Goal: Information Seeking & Learning: Learn about a topic

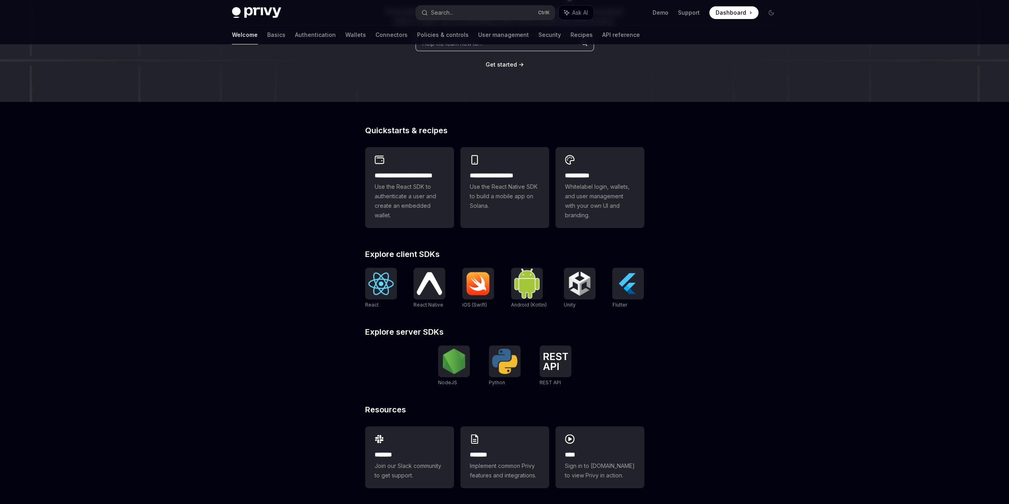
scroll to position [122, 0]
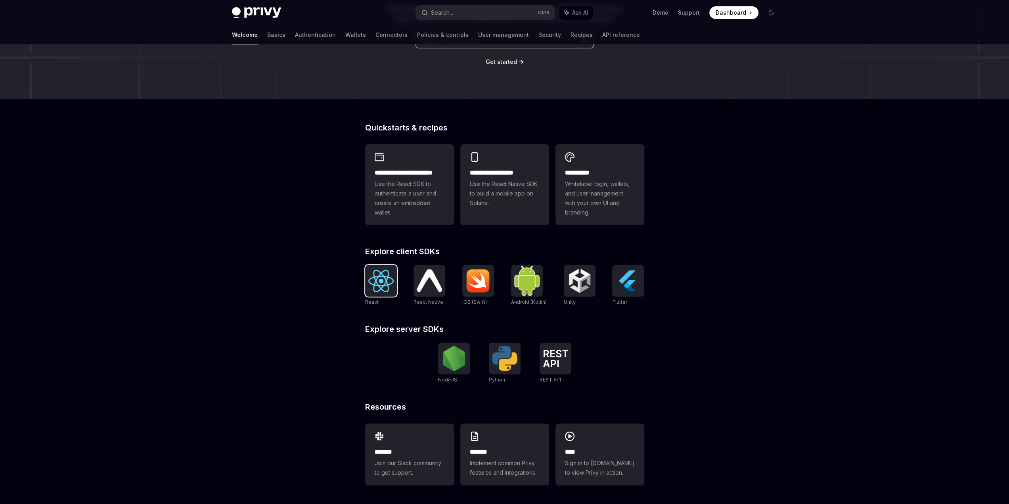
click at [387, 281] on img at bounding box center [380, 281] width 25 height 23
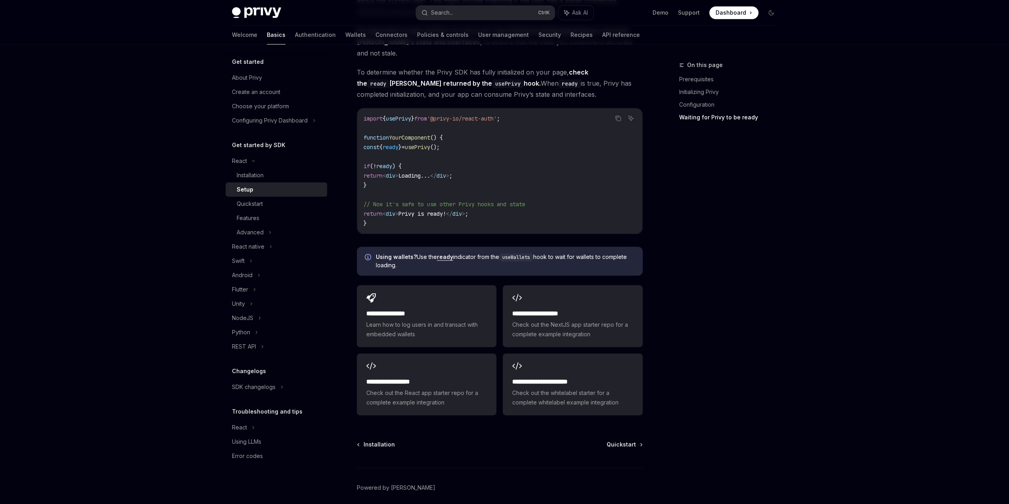
scroll to position [855, 0]
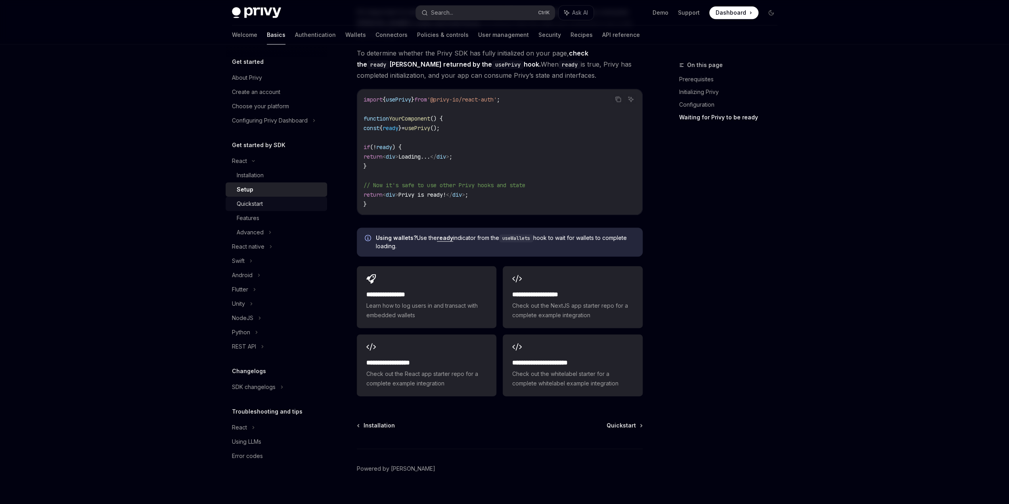
click at [274, 208] on div "Quickstart" at bounding box center [280, 204] width 86 height 10
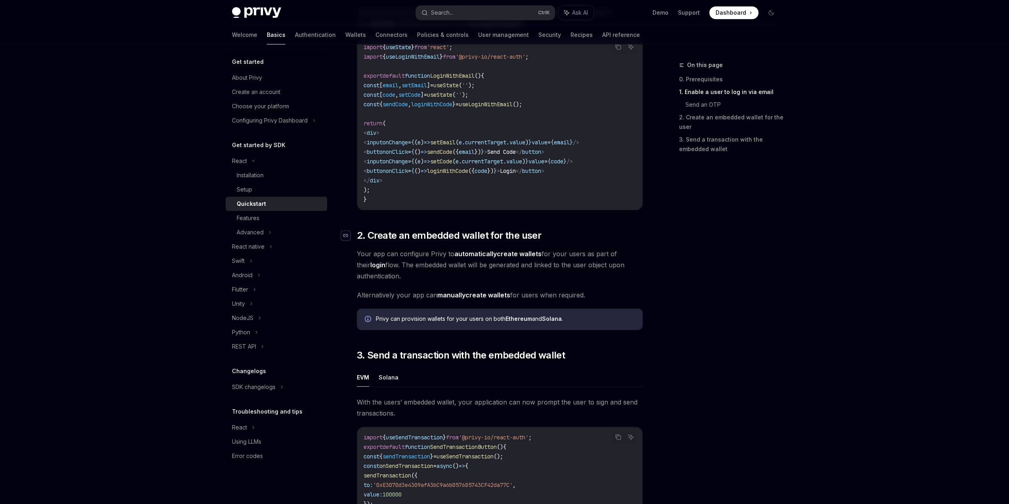
scroll to position [396, 0]
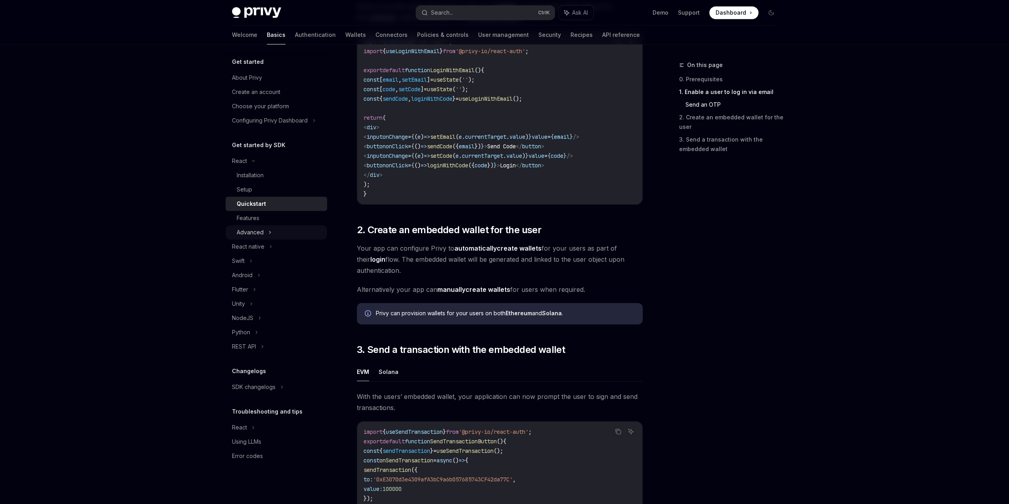
click at [279, 231] on div "Advanced" at bounding box center [276, 232] width 101 height 14
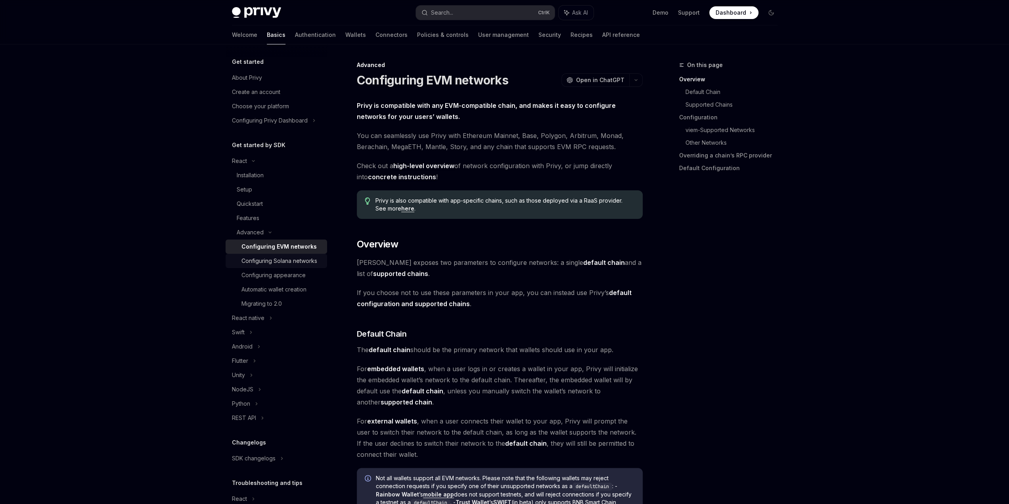
click at [274, 256] on link "Configuring Solana networks" at bounding box center [276, 261] width 101 height 14
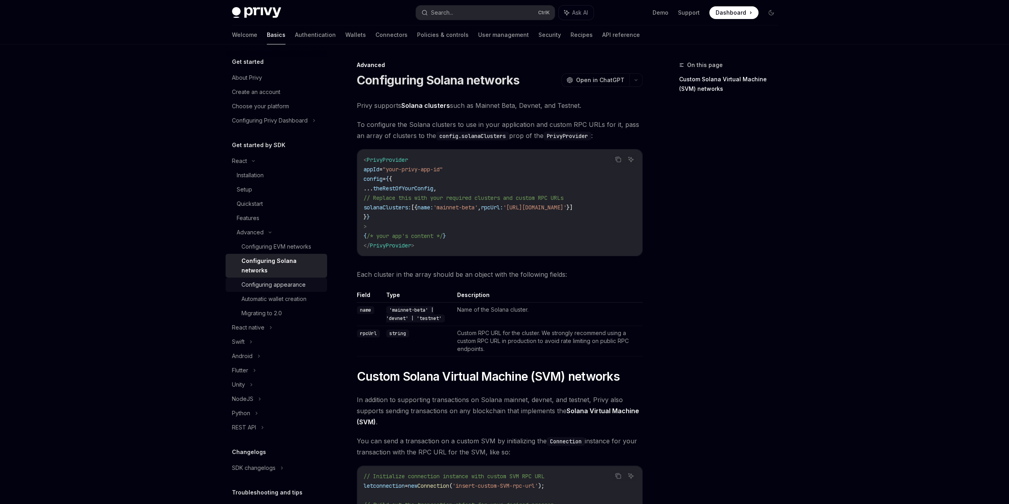
click at [278, 286] on div "Configuring appearance" at bounding box center [273, 285] width 64 height 10
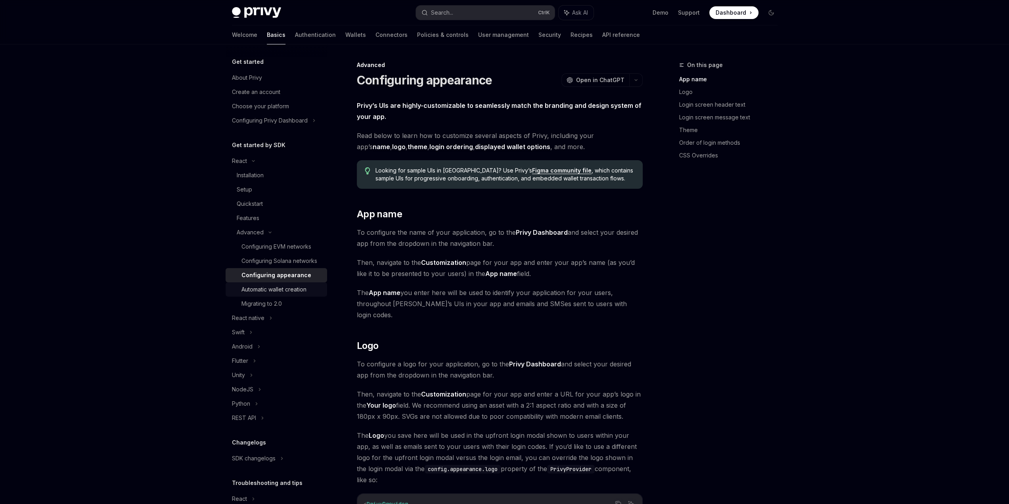
click at [282, 294] on div "Automatic wallet creation" at bounding box center [273, 290] width 65 height 10
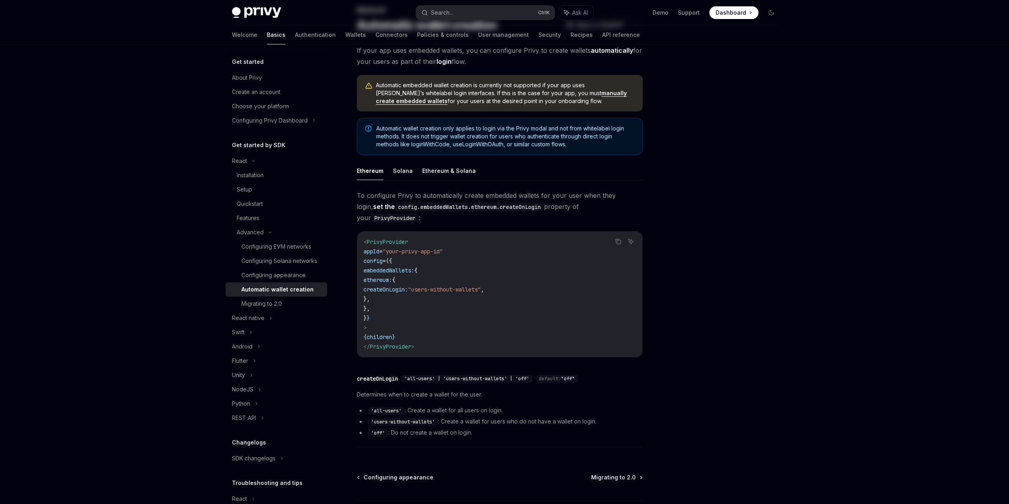
scroll to position [108, 0]
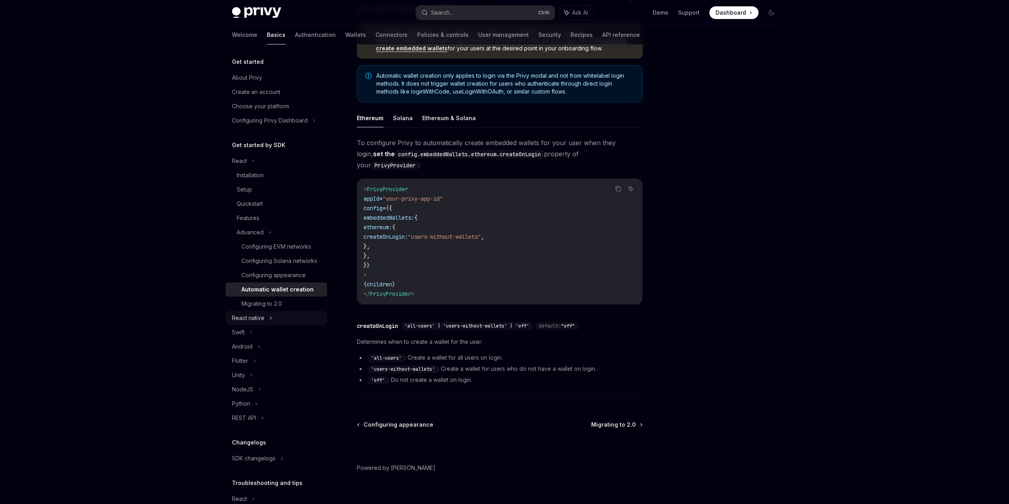
click at [264, 325] on div "React native" at bounding box center [276, 318] width 101 height 14
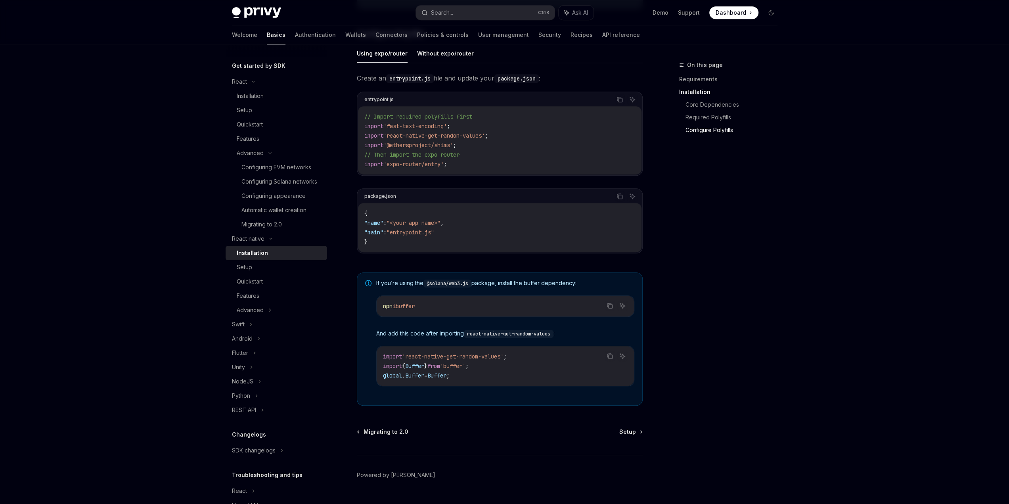
scroll to position [400, 0]
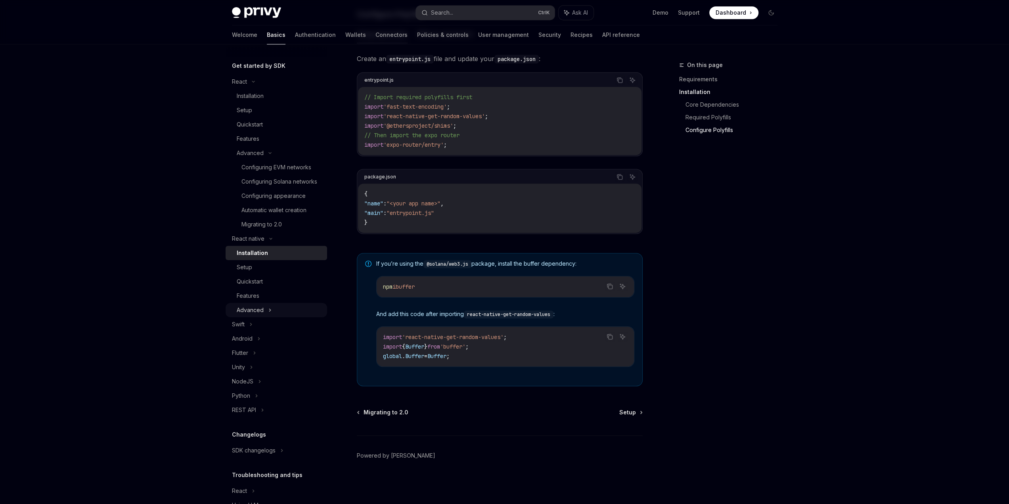
click at [275, 317] on div "Advanced" at bounding box center [276, 310] width 101 height 14
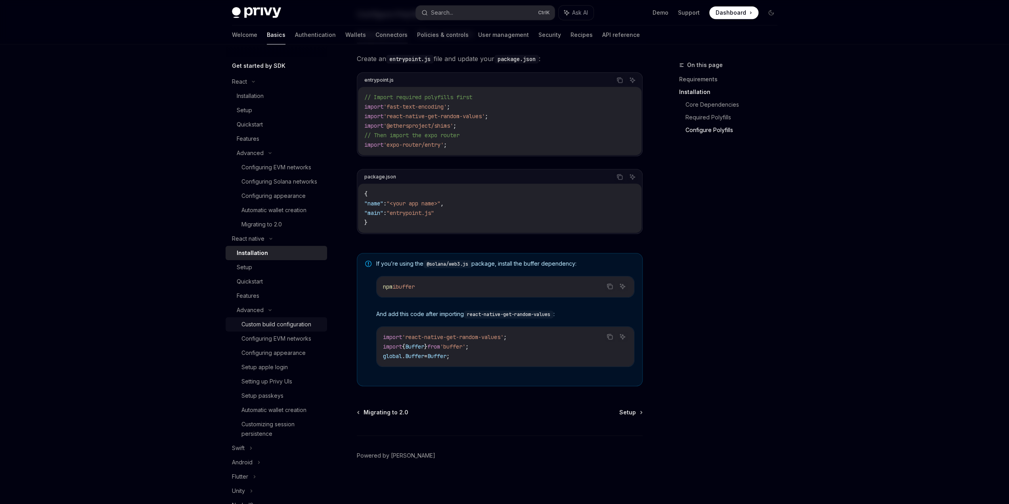
click at [270, 329] on div "Custom build configuration" at bounding box center [276, 325] width 70 height 10
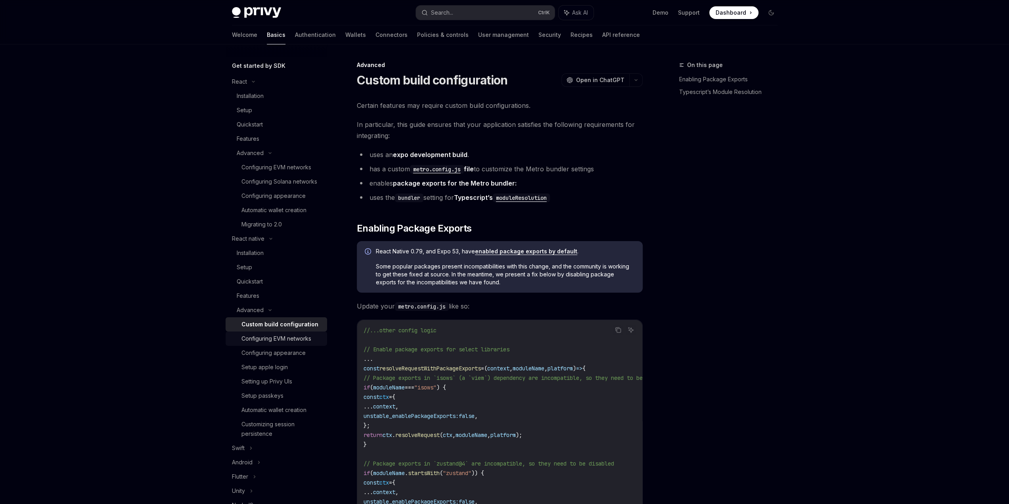
click at [274, 343] on div "Configuring EVM networks" at bounding box center [276, 339] width 70 height 10
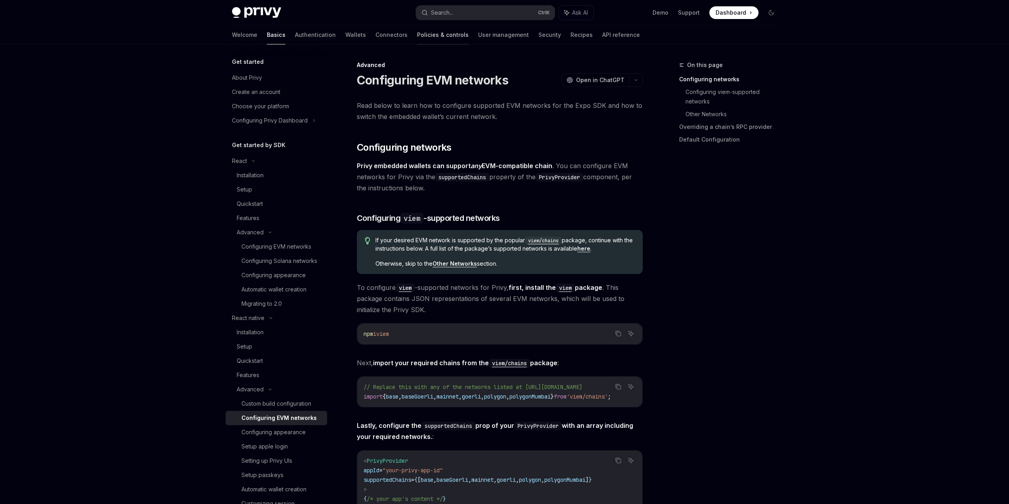
click at [417, 33] on link "Policies & controls" at bounding box center [443, 34] width 52 height 19
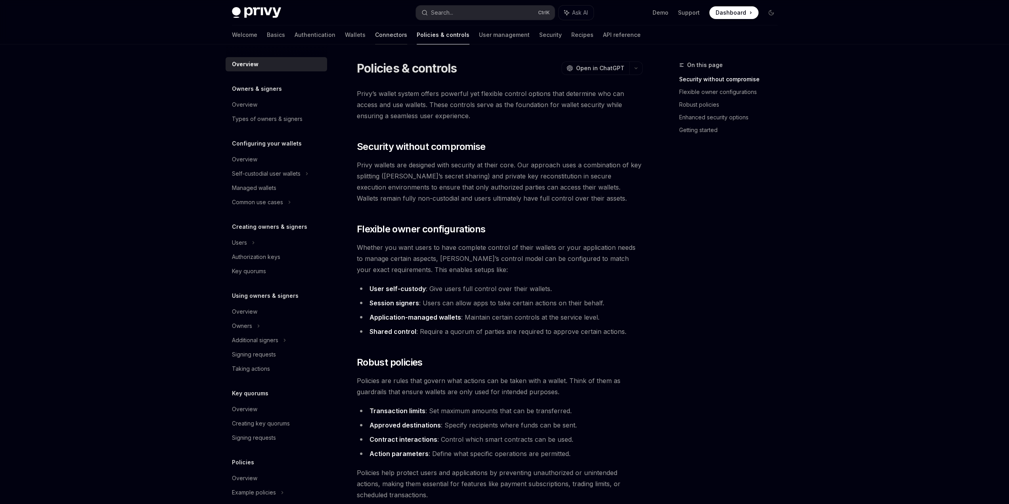
click at [375, 36] on link "Connectors" at bounding box center [391, 34] width 32 height 19
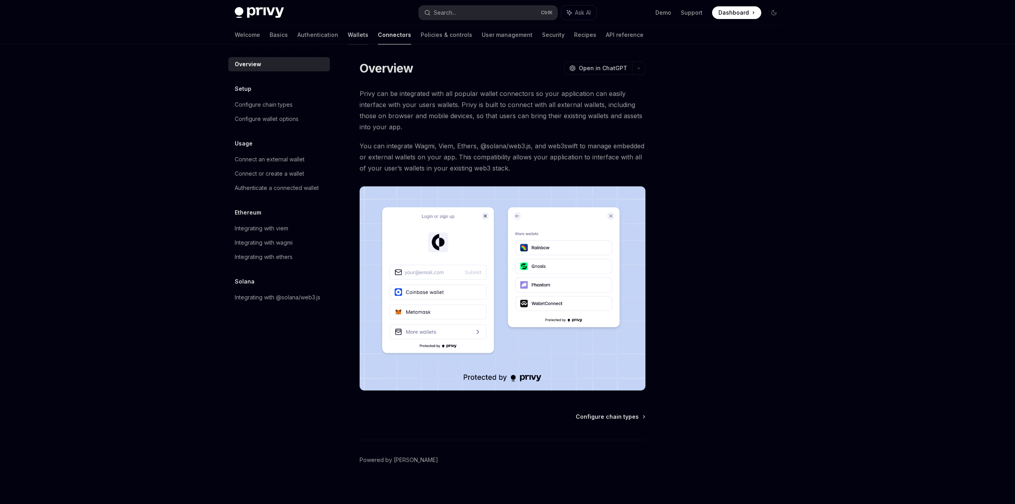
click at [348, 37] on link "Wallets" at bounding box center [358, 34] width 21 height 19
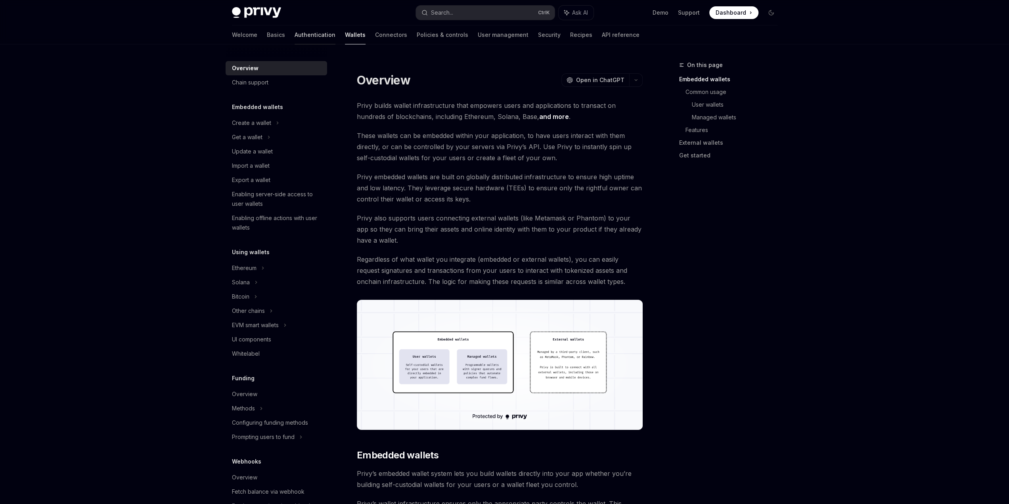
click at [295, 34] on link "Authentication" at bounding box center [315, 34] width 41 height 19
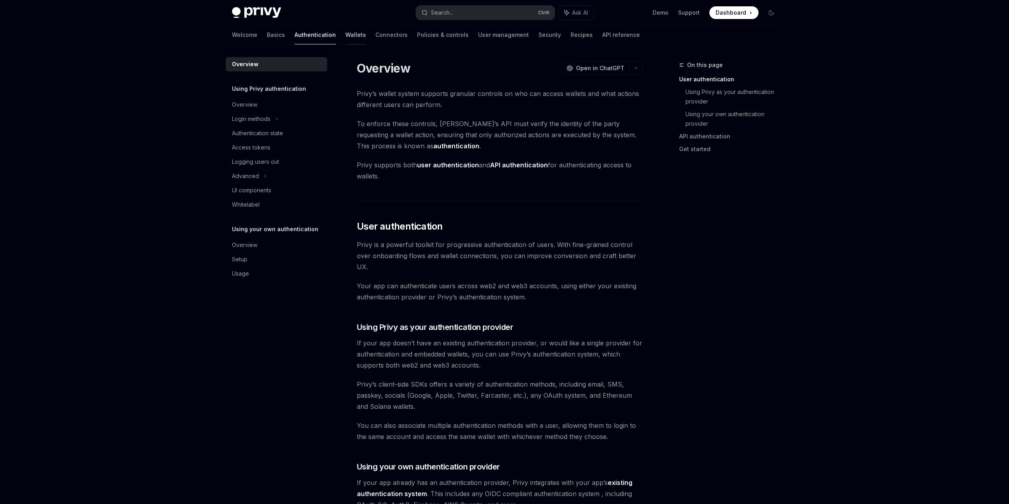
click at [345, 33] on link "Wallets" at bounding box center [355, 34] width 21 height 19
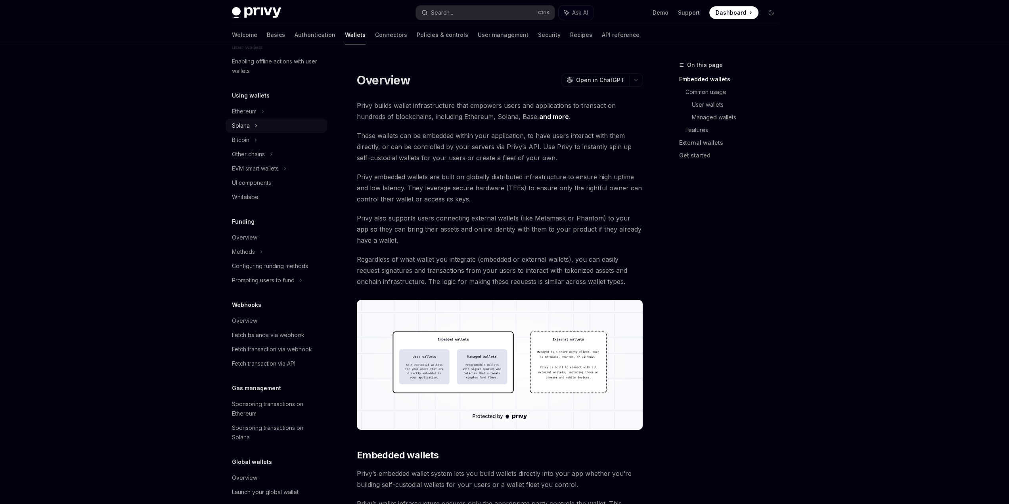
scroll to position [159, 0]
click at [268, 176] on div "UI components" at bounding box center [251, 181] width 39 height 10
type textarea "*"
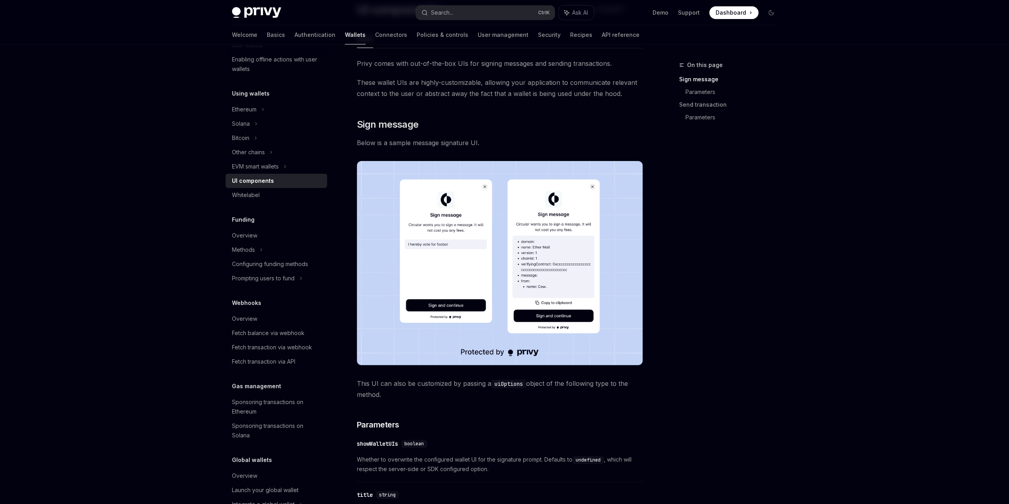
scroll to position [49, 0]
